Goal: Navigation & Orientation: Find specific page/section

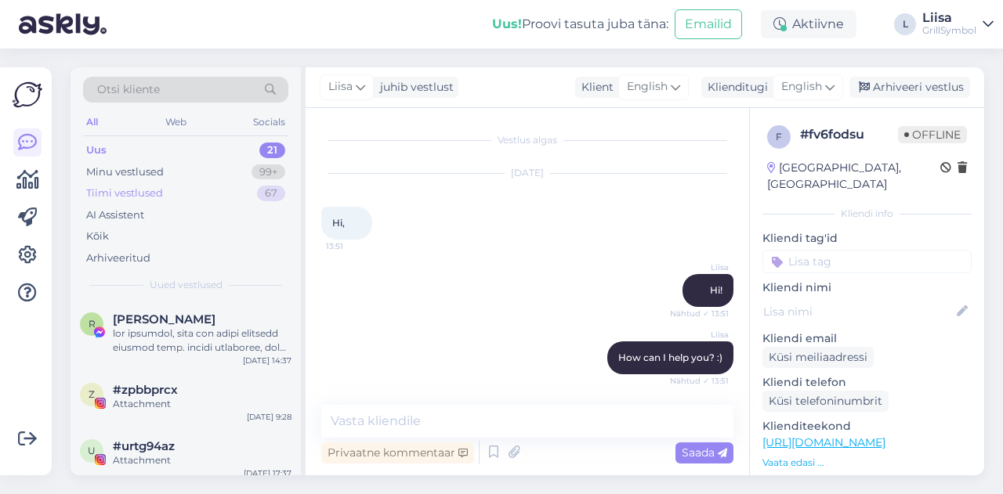
scroll to position [1358, 0]
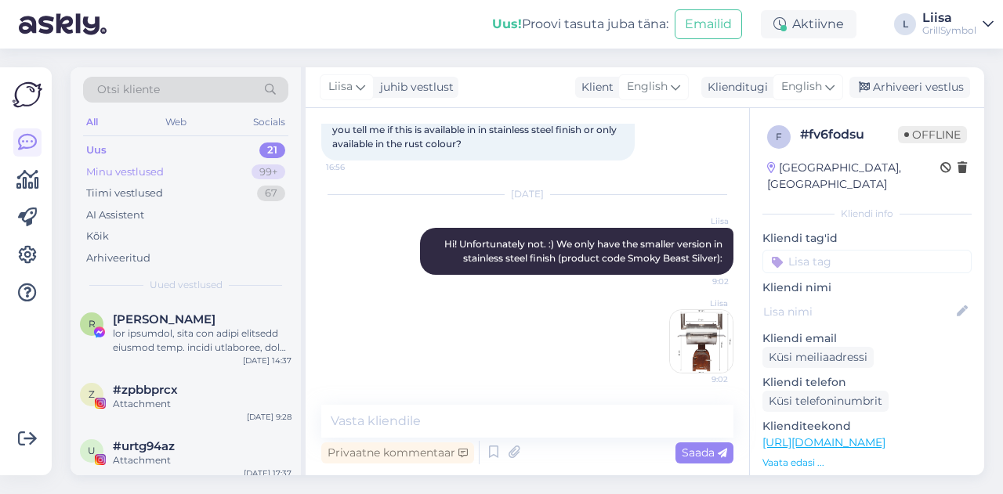
click at [141, 172] on div "Minu vestlused" at bounding box center [125, 173] width 78 height 16
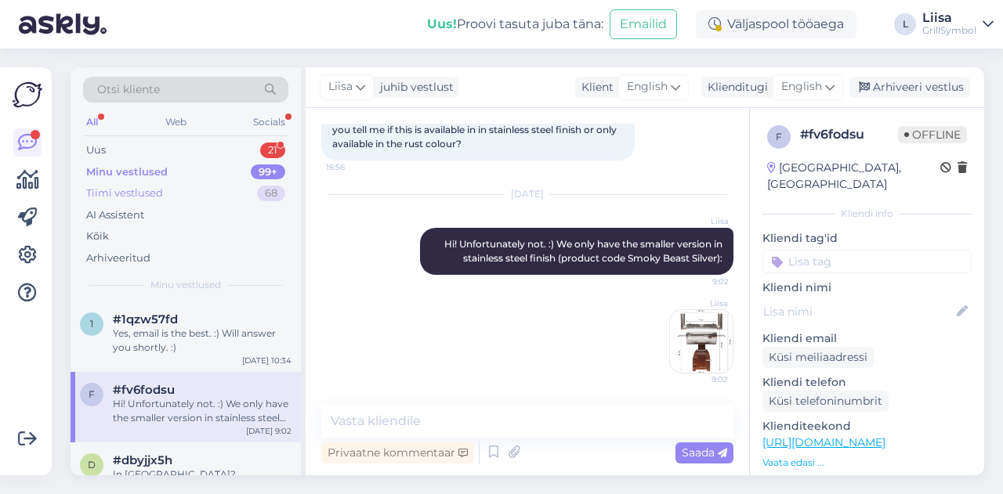
click at [153, 187] on div "Tiimi vestlused" at bounding box center [124, 194] width 77 height 16
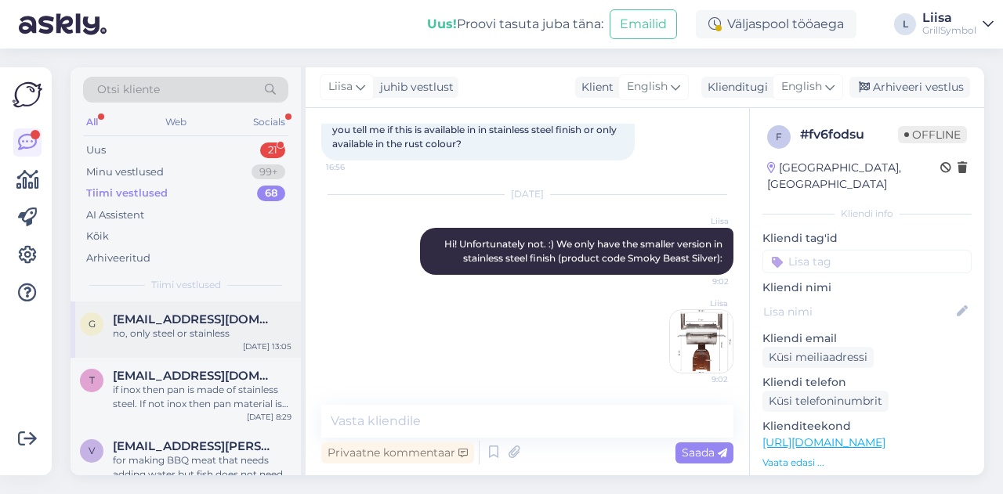
click at [154, 324] on span "[EMAIL_ADDRESS][DOMAIN_NAME]" at bounding box center [194, 320] width 163 height 14
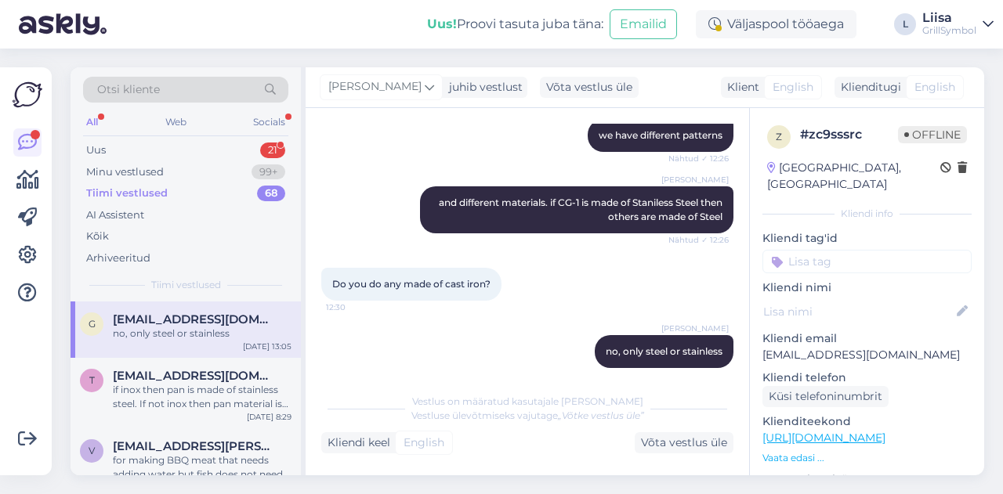
scroll to position [820, 0]
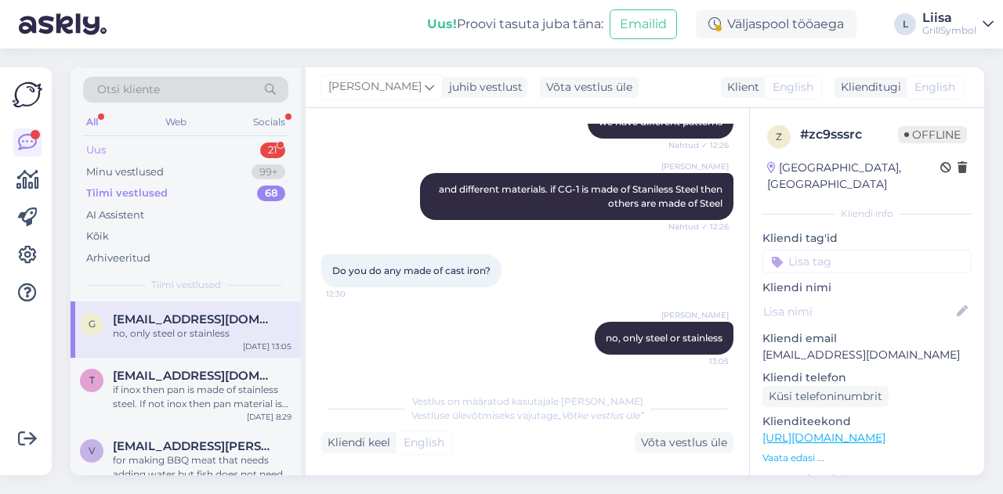
click at [125, 154] on div "Uus 21" at bounding box center [185, 150] width 205 height 22
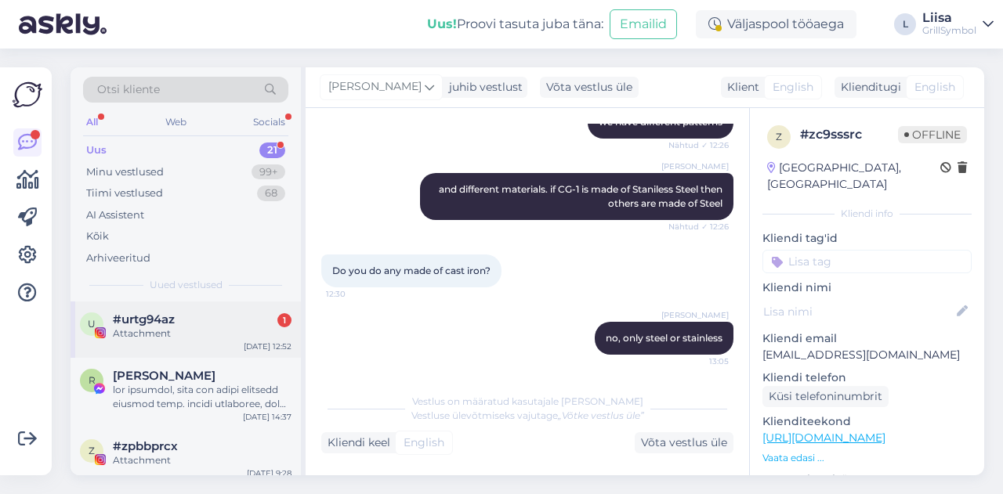
click at [169, 323] on span "#urtg94az" at bounding box center [144, 320] width 62 height 14
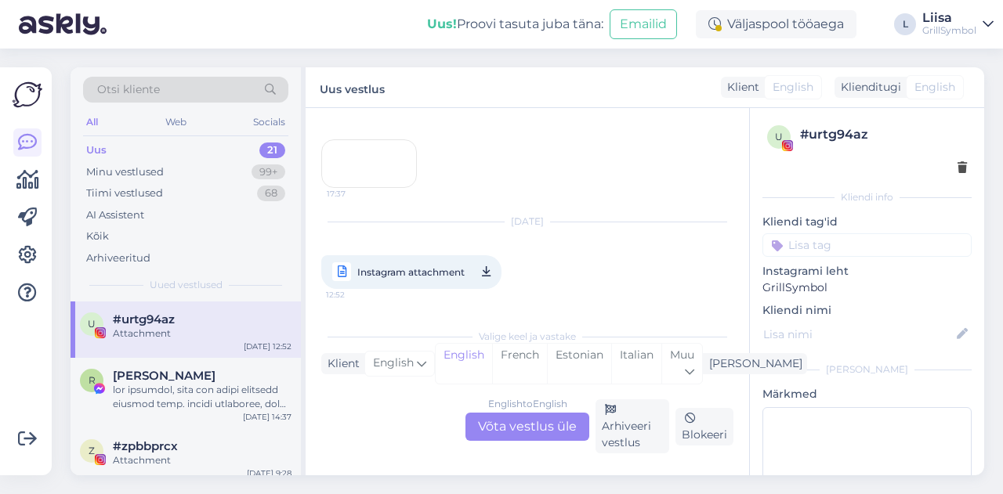
scroll to position [243, 0]
